Goal: Information Seeking & Learning: Learn about a topic

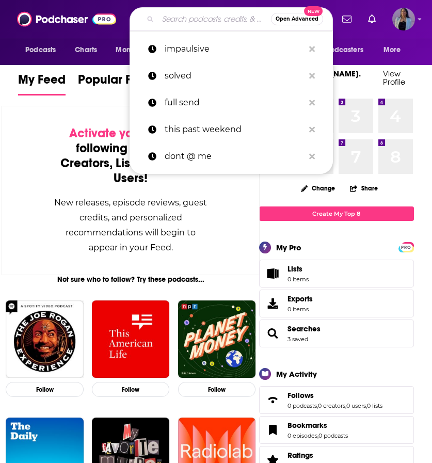
click at [207, 25] on input "Search podcasts, credits, & more..." at bounding box center [214, 19] width 113 height 17
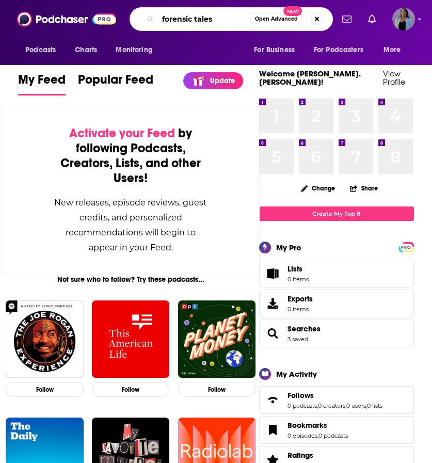
type input "forensic tales"
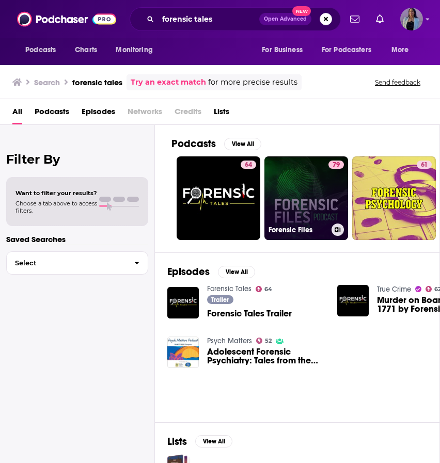
click at [283, 171] on link "79 Forensic Files" at bounding box center [306, 198] width 84 height 84
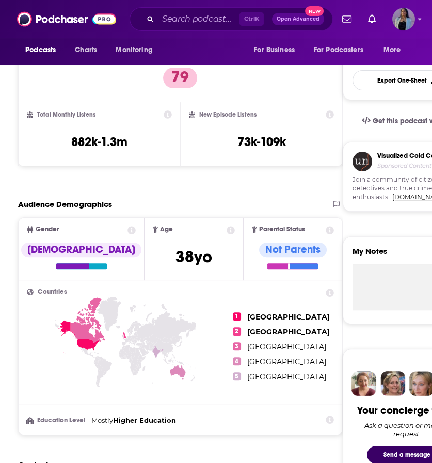
scroll to position [268, 0]
click at [186, 20] on input "Search podcasts, credits, & more..." at bounding box center [199, 19] width 82 height 17
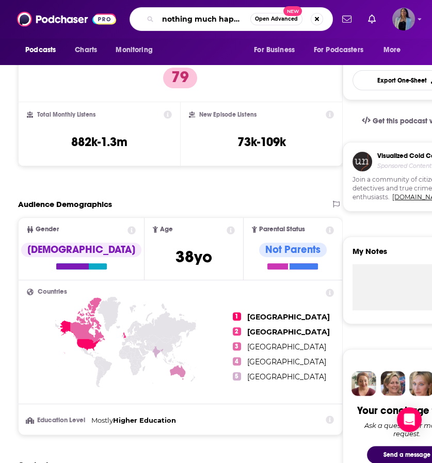
type input "nothing much happens"
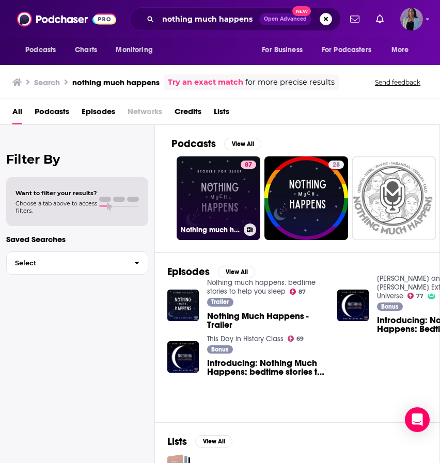
click at [217, 192] on link "87 Nothing much happens: bedtime stories to help you sleep" at bounding box center [218, 198] width 84 height 84
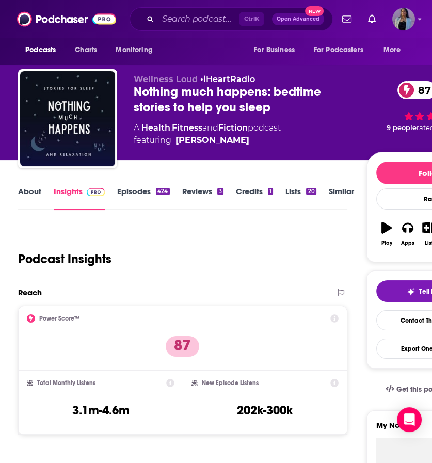
scroll to position [153, 0]
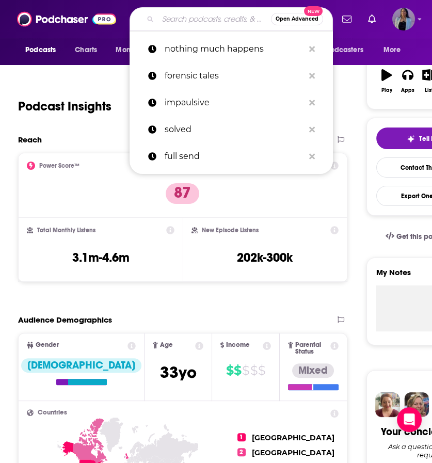
click at [170, 21] on input "Search podcasts, credits, & more..." at bounding box center [214, 19] width 113 height 17
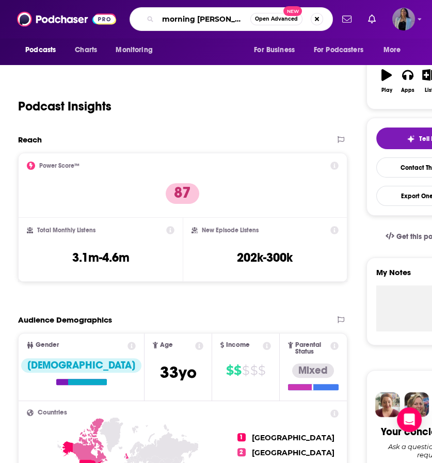
type input "morning [PERSON_NAME]"
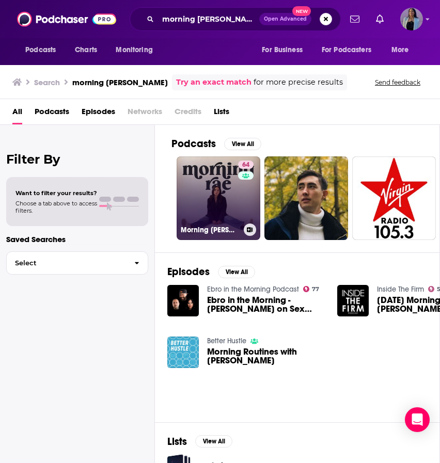
click at [213, 196] on link "64 Morning Rae" at bounding box center [218, 198] width 84 height 84
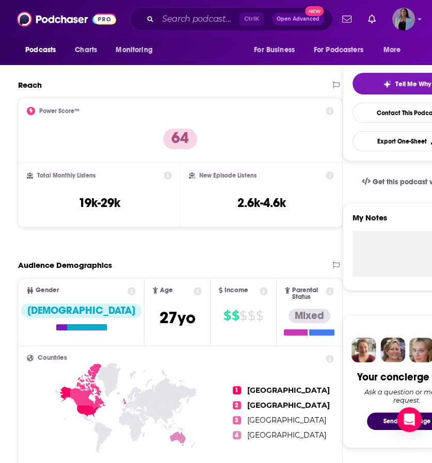
scroll to position [227, 0]
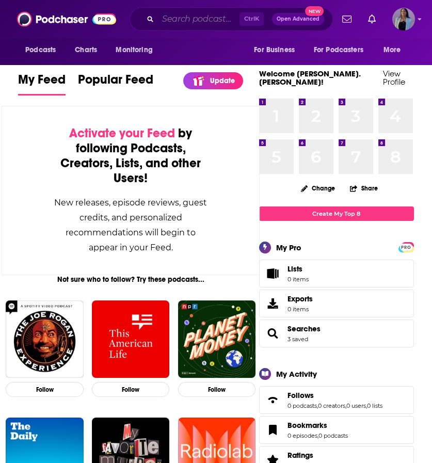
click at [197, 15] on input "Search podcasts, credits, & more..." at bounding box center [199, 19] width 82 height 17
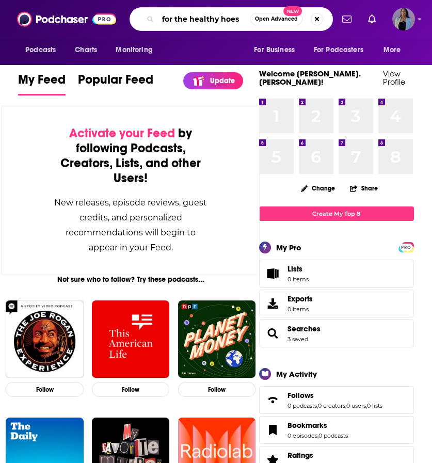
type input "for the healthy hoes"
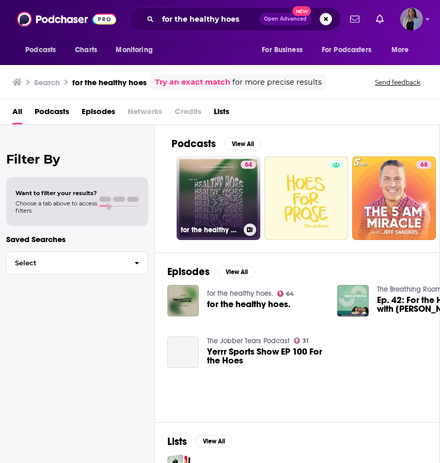
click at [218, 213] on link "64 for the healthy hoes." at bounding box center [218, 198] width 84 height 84
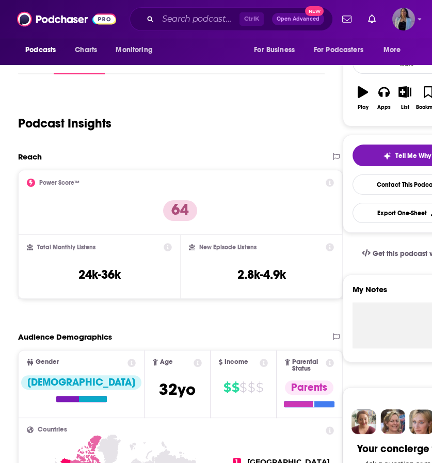
scroll to position [147, 0]
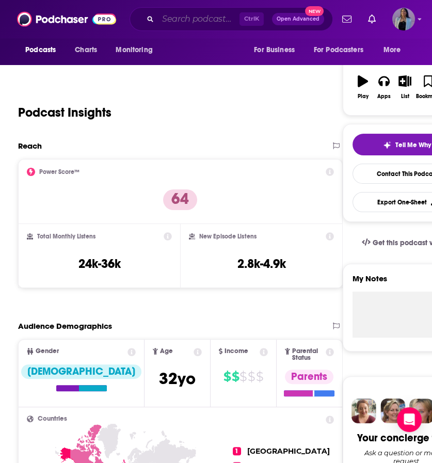
click at [186, 17] on input "Search podcasts, credits, & more..." at bounding box center [199, 19] width 82 height 17
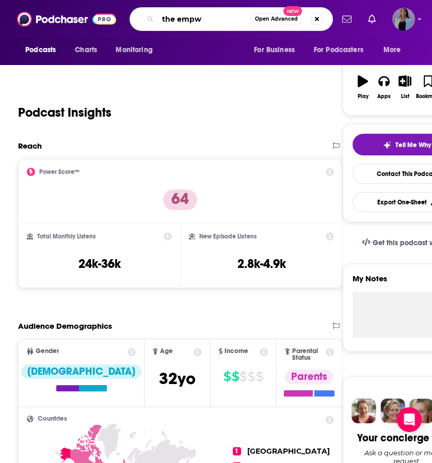
type input "the empwr"
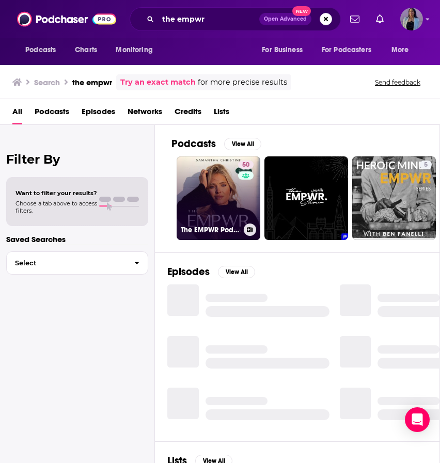
click at [221, 200] on link "50 The EMPWR Podcast" at bounding box center [218, 198] width 84 height 84
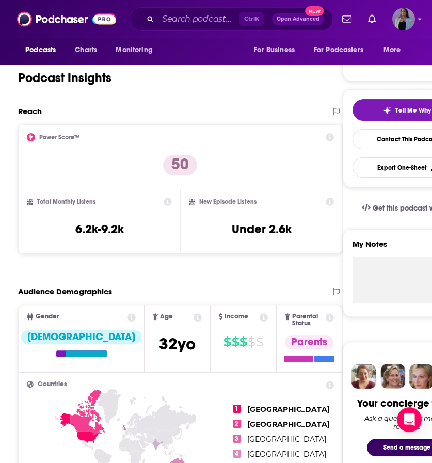
scroll to position [182, 0]
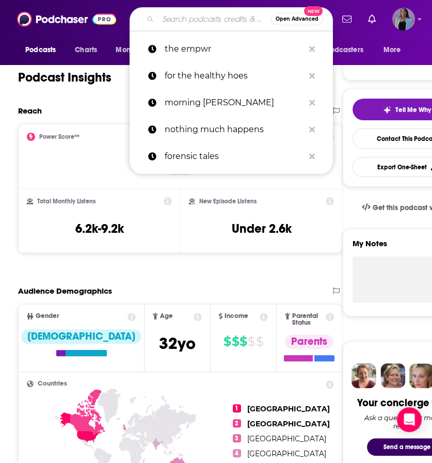
click at [181, 24] on input "Search podcasts, credits, & more..." at bounding box center [214, 19] width 113 height 17
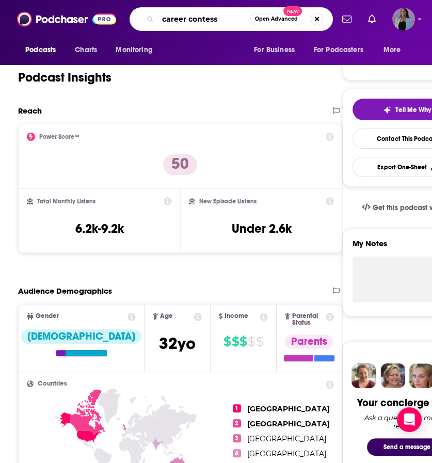
type input "career contessa"
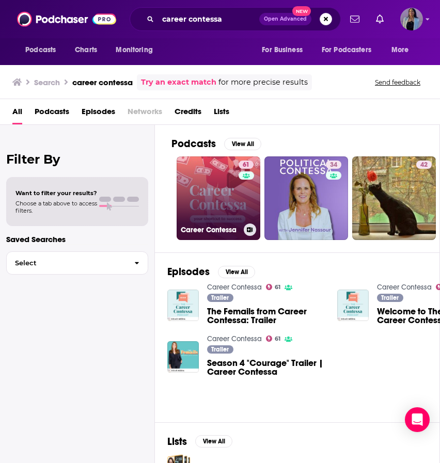
click at [213, 186] on link "61 Career Contessa" at bounding box center [218, 198] width 84 height 84
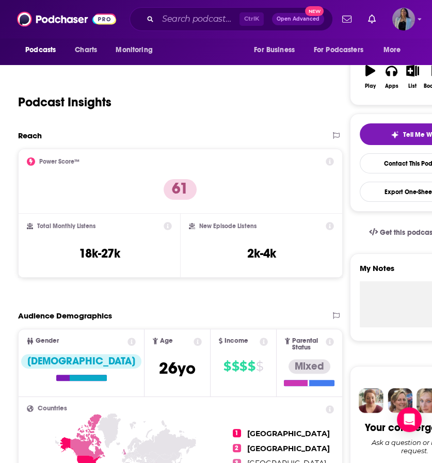
scroll to position [296, 0]
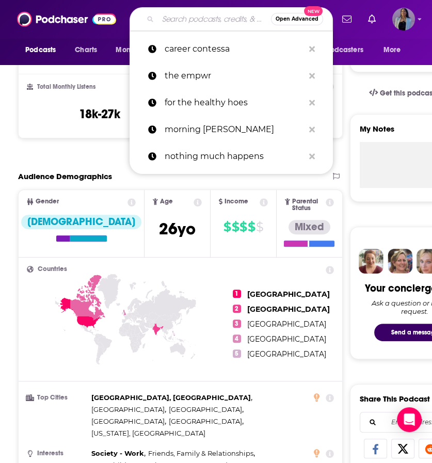
click at [183, 20] on input "Search podcasts, credits, & more..." at bounding box center [214, 19] width 113 height 17
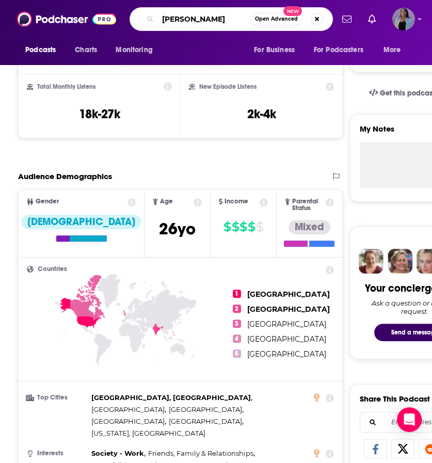
type input "[PERSON_NAME]"
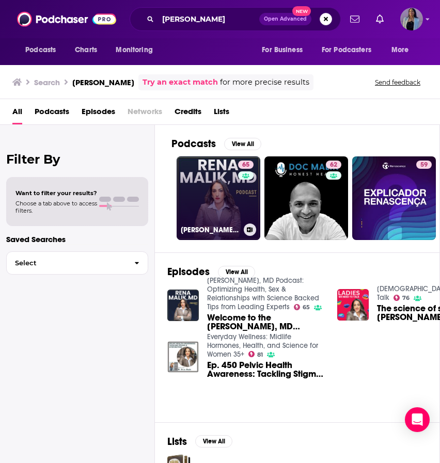
click at [200, 206] on link "65 [PERSON_NAME], MD Podcast: Optimizing Health, Sex & Relationships with Scien…" at bounding box center [218, 198] width 84 height 84
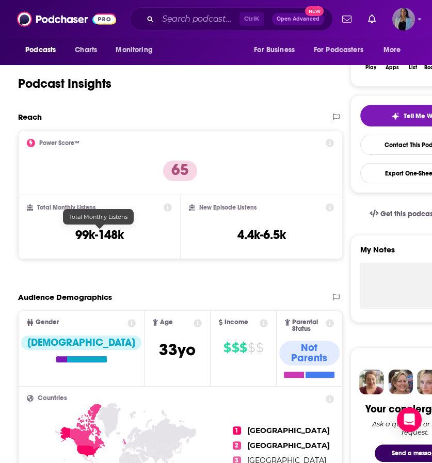
scroll to position [175, 0]
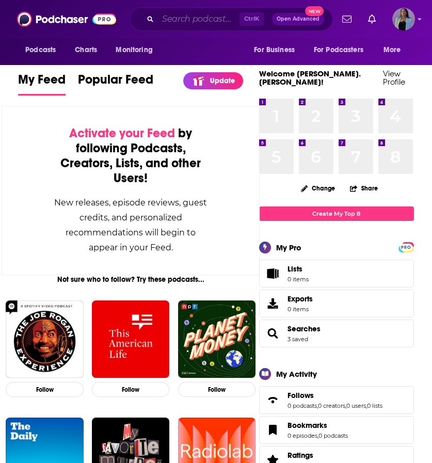
click at [185, 17] on input "Search podcasts, credits, & more..." at bounding box center [199, 19] width 82 height 17
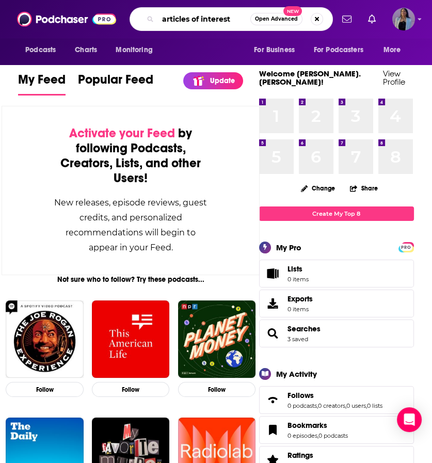
type input "articles of interest"
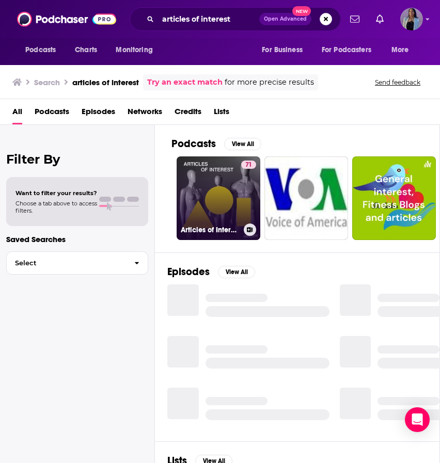
click at [221, 191] on link "71 Articles of Interest" at bounding box center [218, 198] width 84 height 84
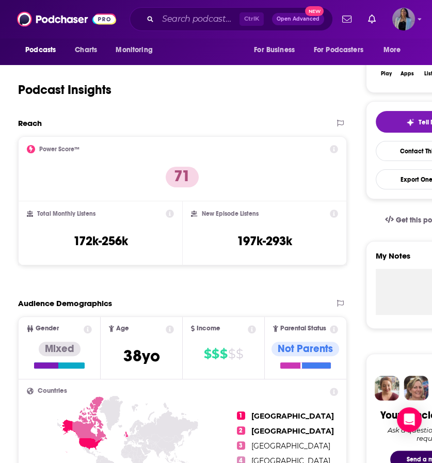
scroll to position [173, 0]
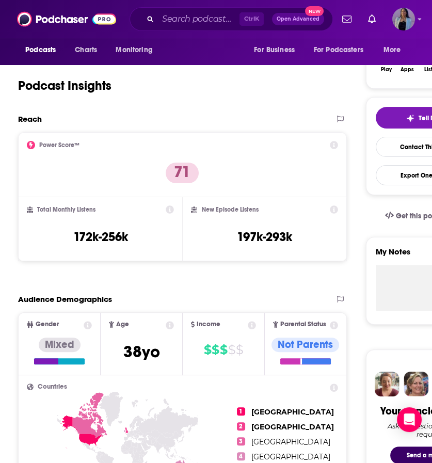
click at [184, 28] on div "Ctrl K Open Advanced New" at bounding box center [231, 19] width 203 height 24
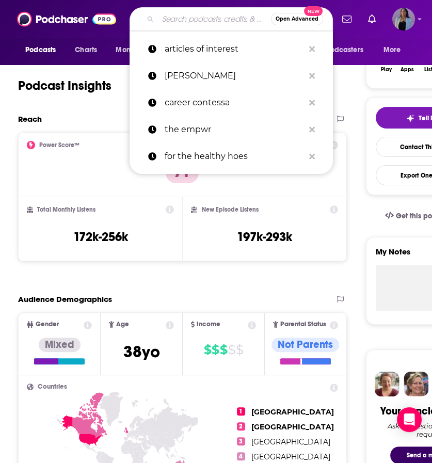
click at [179, 24] on input "Search podcasts, credits, & more..." at bounding box center [214, 19] width 113 height 17
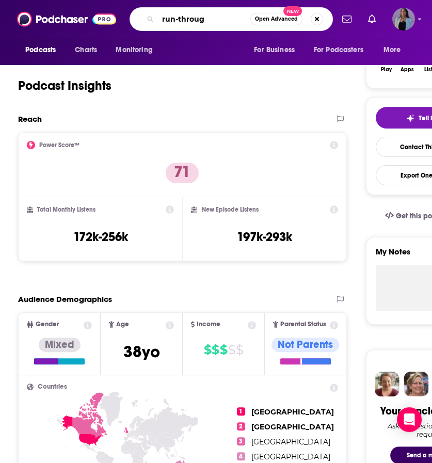
type input "run-through"
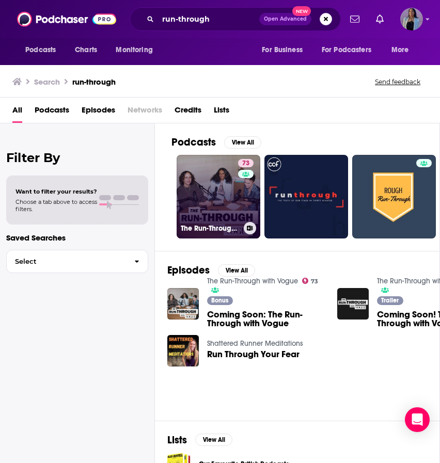
click at [207, 181] on link "73 The Run-Through with Vogue" at bounding box center [218, 197] width 84 height 84
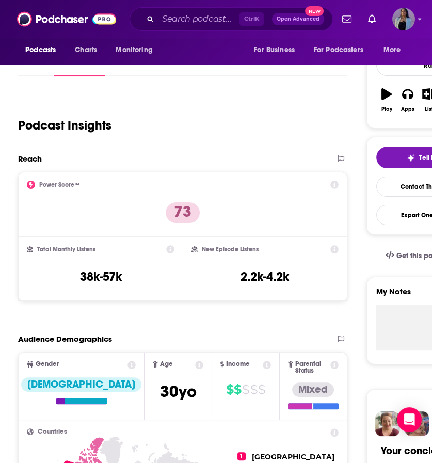
scroll to position [165, 0]
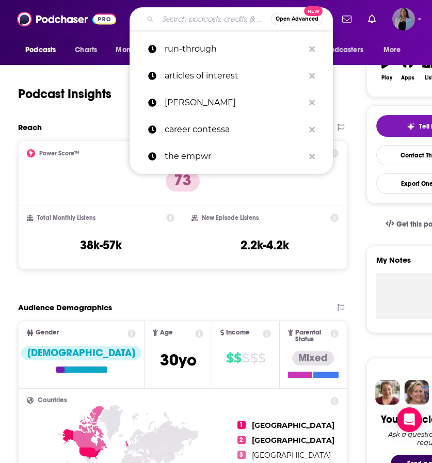
click at [175, 21] on input "Search podcasts, credits, & more..." at bounding box center [214, 19] width 113 height 17
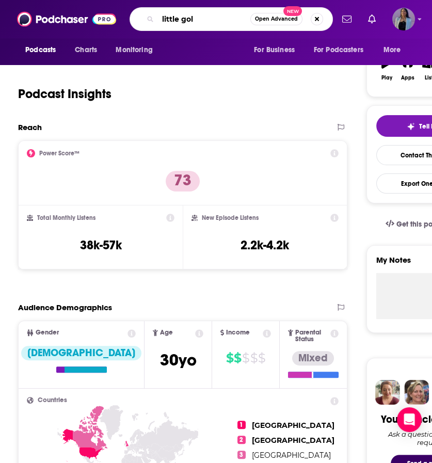
type input "little gold"
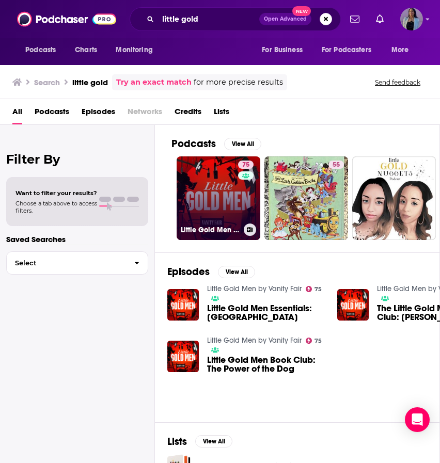
click at [231, 163] on link "75 Little Gold Men by Vanity Fair" at bounding box center [218, 198] width 84 height 84
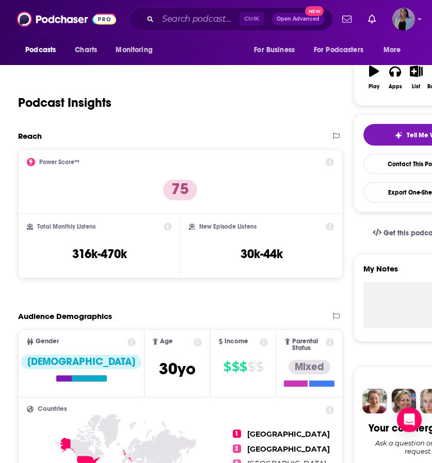
scroll to position [179, 0]
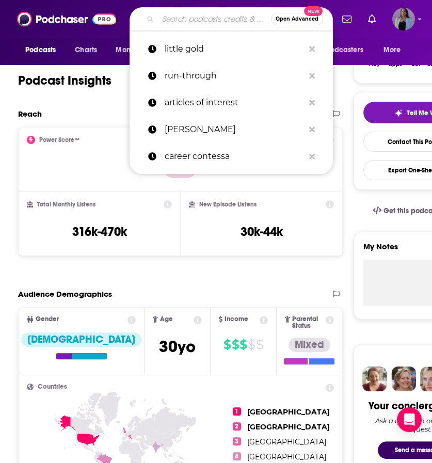
click at [215, 21] on input "Search podcasts, credits, & more..." at bounding box center [214, 19] width 113 height 17
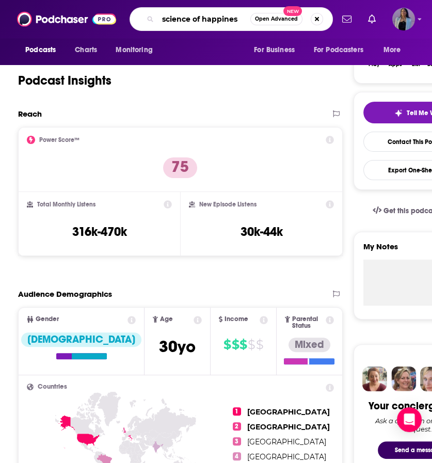
type input "science of happiness"
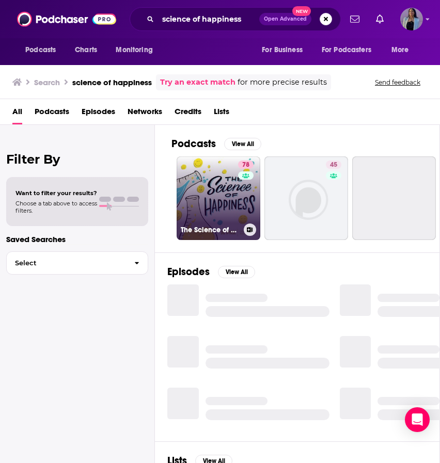
click at [199, 201] on link "78 The Science of Happiness" at bounding box center [218, 198] width 84 height 84
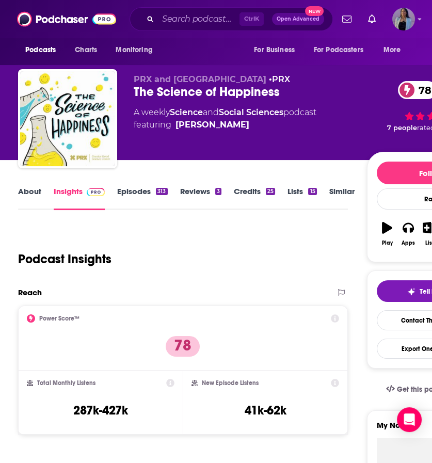
scroll to position [180, 0]
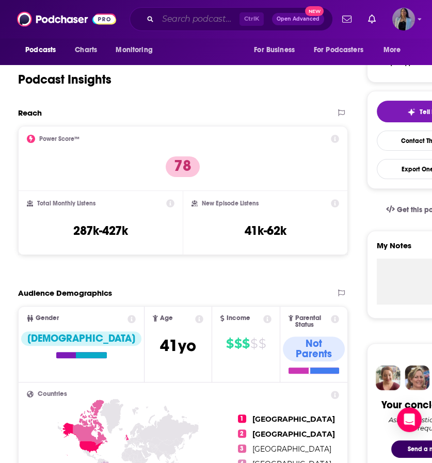
click at [183, 18] on input "Search podcasts, credits, & more..." at bounding box center [199, 19] width 82 height 17
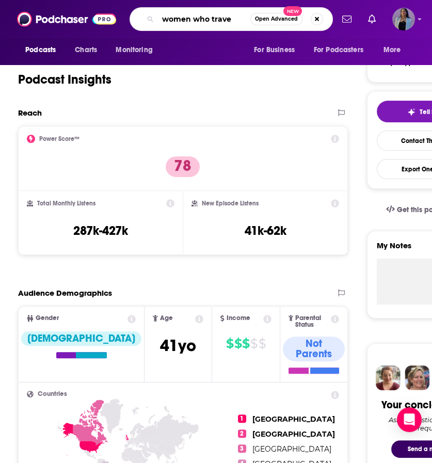
type input "women who travel"
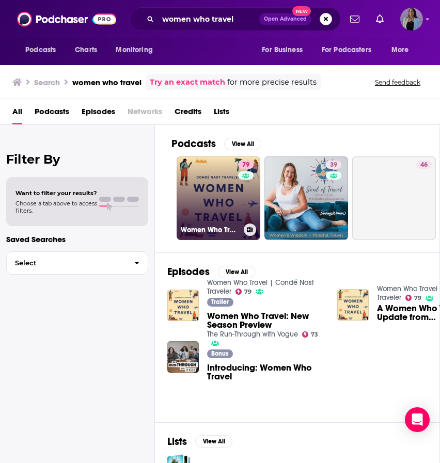
click at [203, 190] on link "79 Women Who Travel | Condé Nast Traveler" at bounding box center [218, 198] width 84 height 84
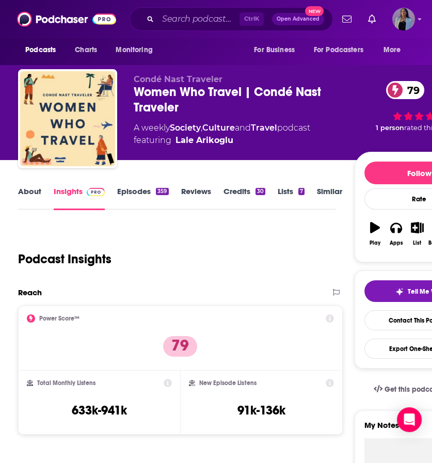
scroll to position [208, 0]
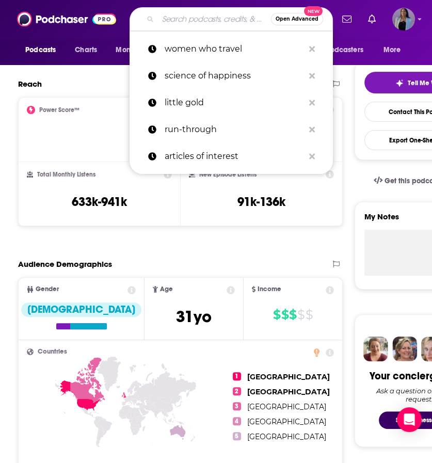
click at [182, 15] on input "Search podcasts, credits, & more..." at bounding box center [214, 19] width 113 height 17
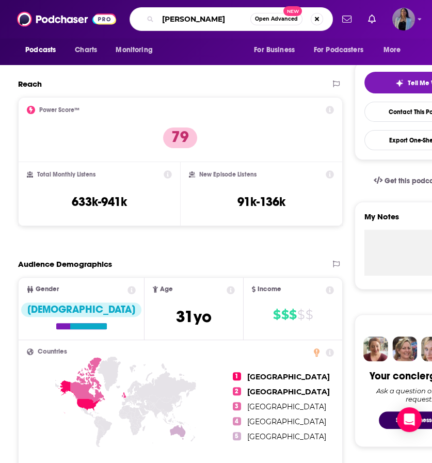
type input "[PERSON_NAME]"
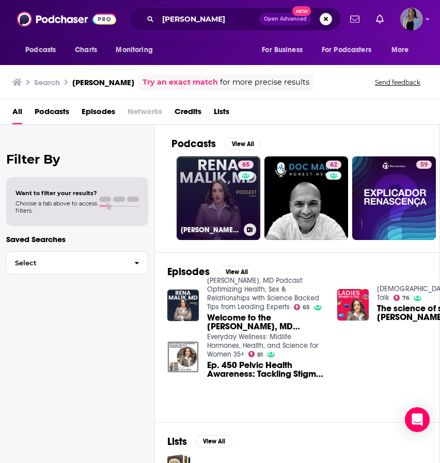
click at [221, 199] on link "65 [PERSON_NAME], MD Podcast: Optimizing Health, Sex & Relationships with Scien…" at bounding box center [218, 198] width 84 height 84
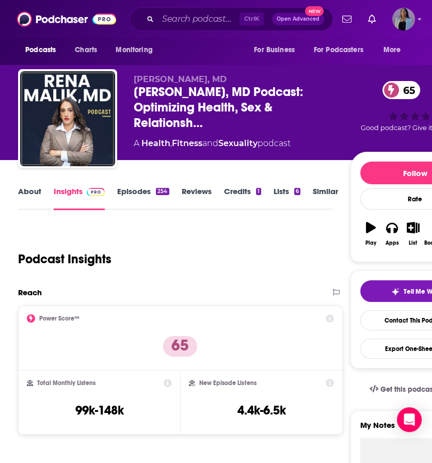
scroll to position [310, 0]
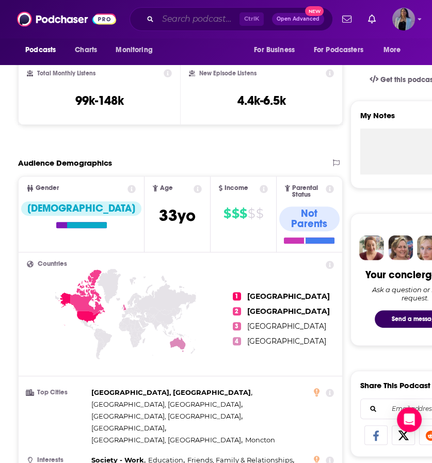
click at [207, 22] on input "Search podcasts, credits, & more..." at bounding box center [199, 19] width 82 height 17
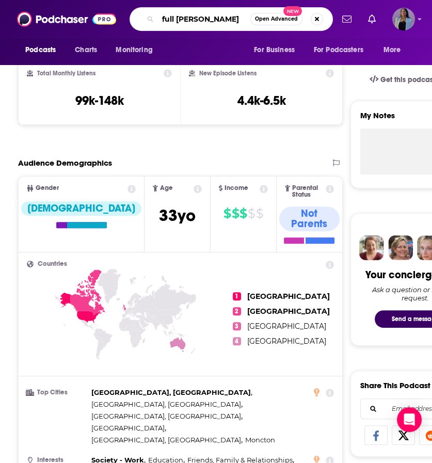
type input "full time"
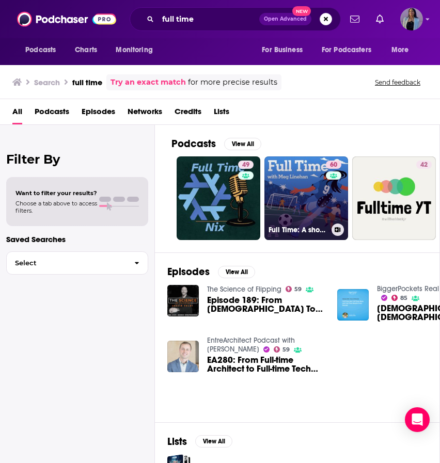
click at [296, 191] on link "60 Full Time: A show about women's soccer" at bounding box center [306, 198] width 84 height 84
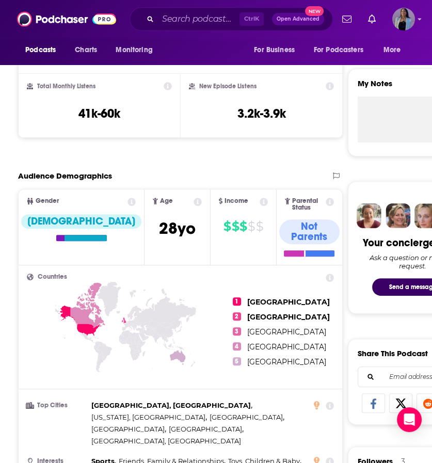
scroll to position [341, 0]
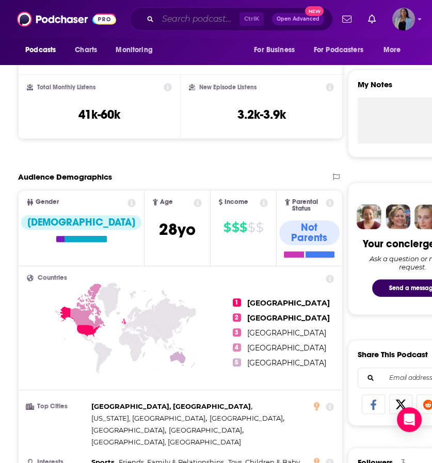
click at [200, 17] on input "Search podcasts, credits, & more..." at bounding box center [199, 19] width 82 height 17
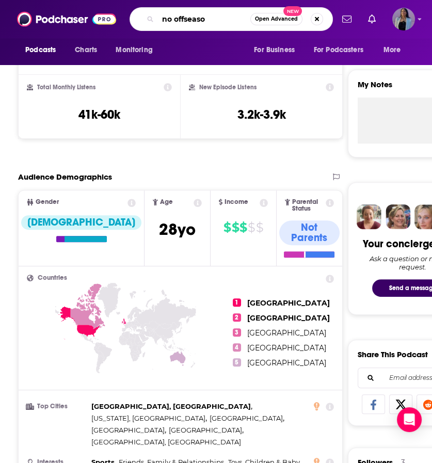
type input "no offseason"
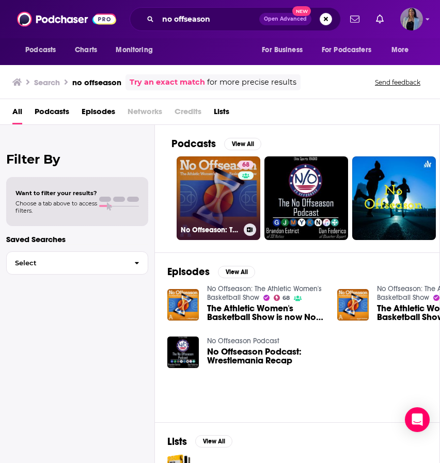
click at [214, 202] on link "68 No Offseason: The Athletic Women's Basketball Show" at bounding box center [218, 198] width 84 height 84
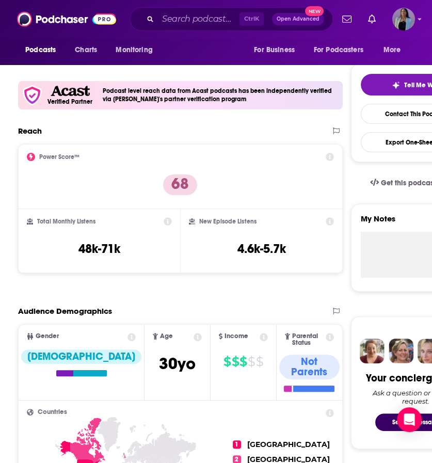
scroll to position [221, 0]
